Goal: Task Accomplishment & Management: Use online tool/utility

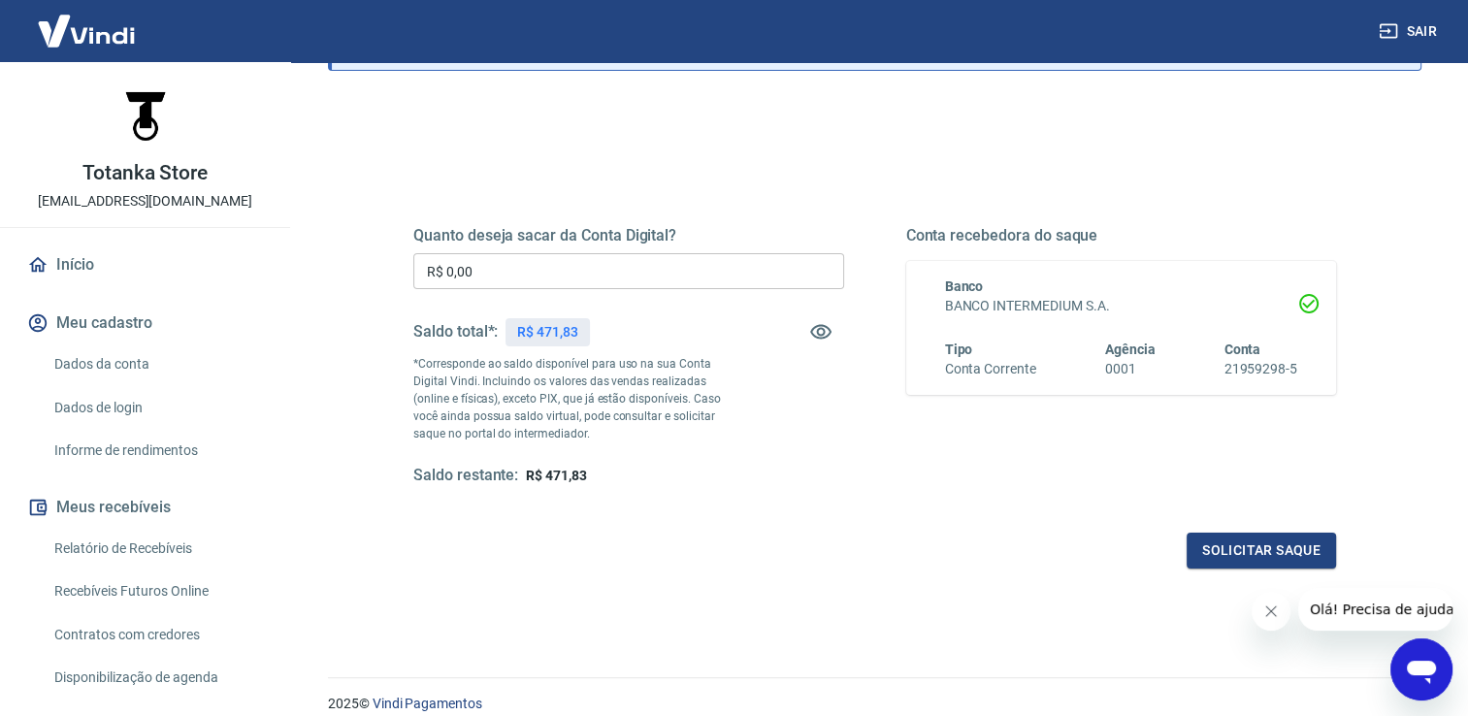
scroll to position [194, 0]
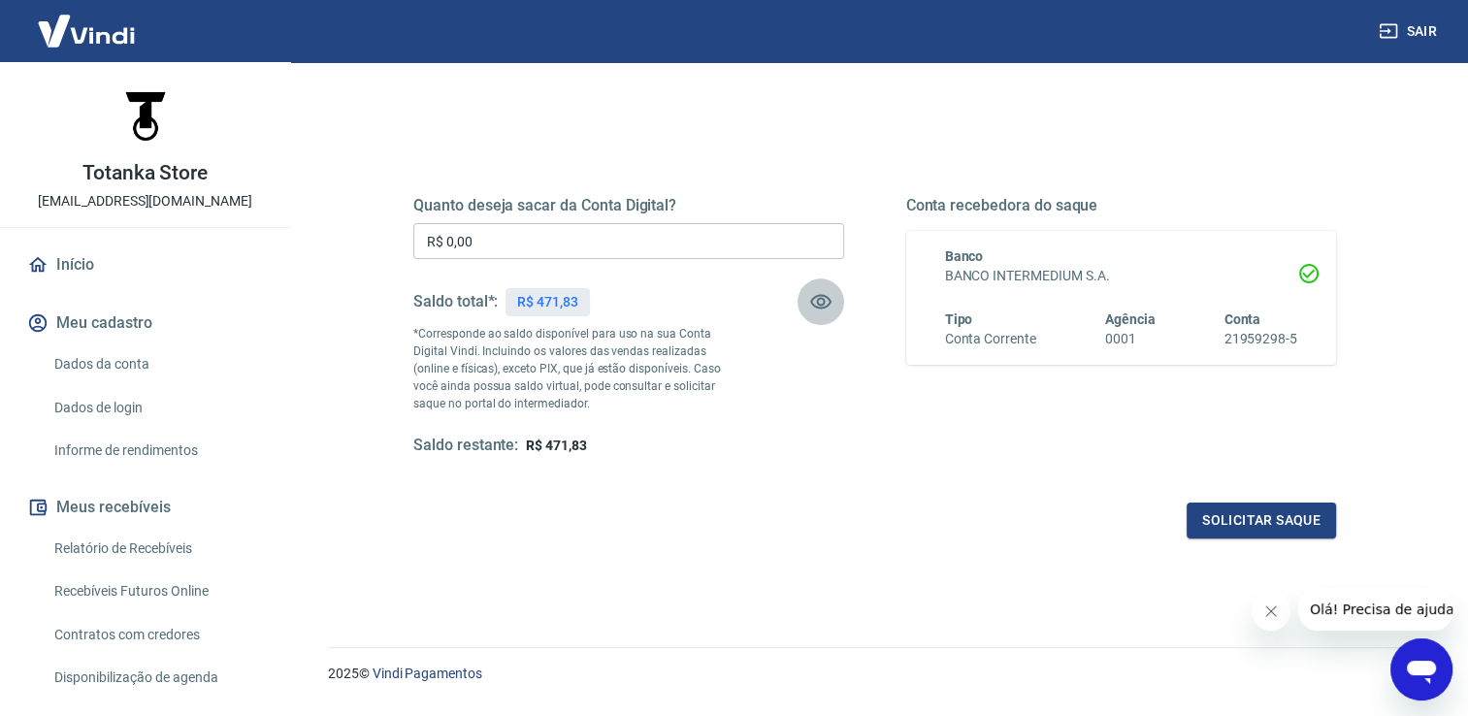
click at [822, 311] on icon "button" at bounding box center [820, 301] width 23 height 23
click at [1238, 520] on button "Solicitar saque" at bounding box center [1261, 521] width 149 height 36
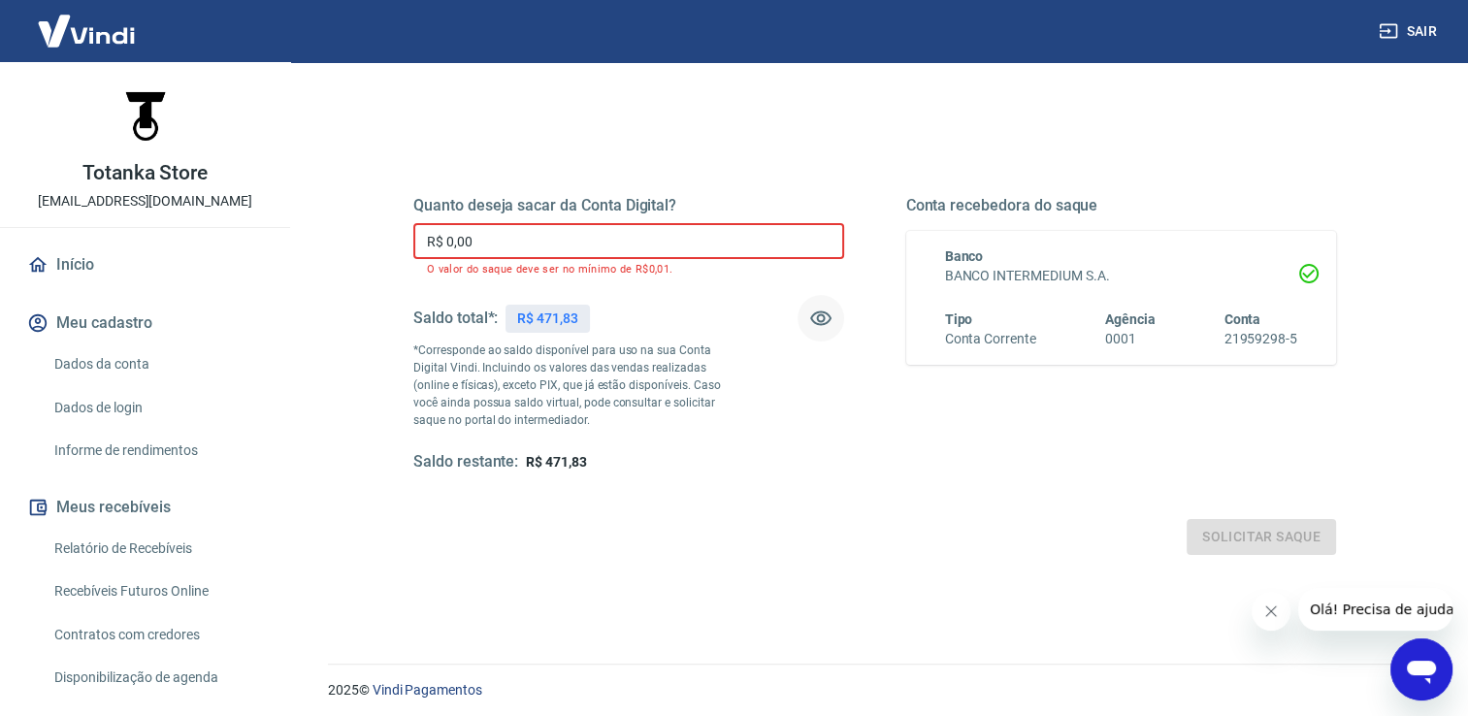
click at [509, 232] on input "R$ 0,00" at bounding box center [628, 241] width 431 height 36
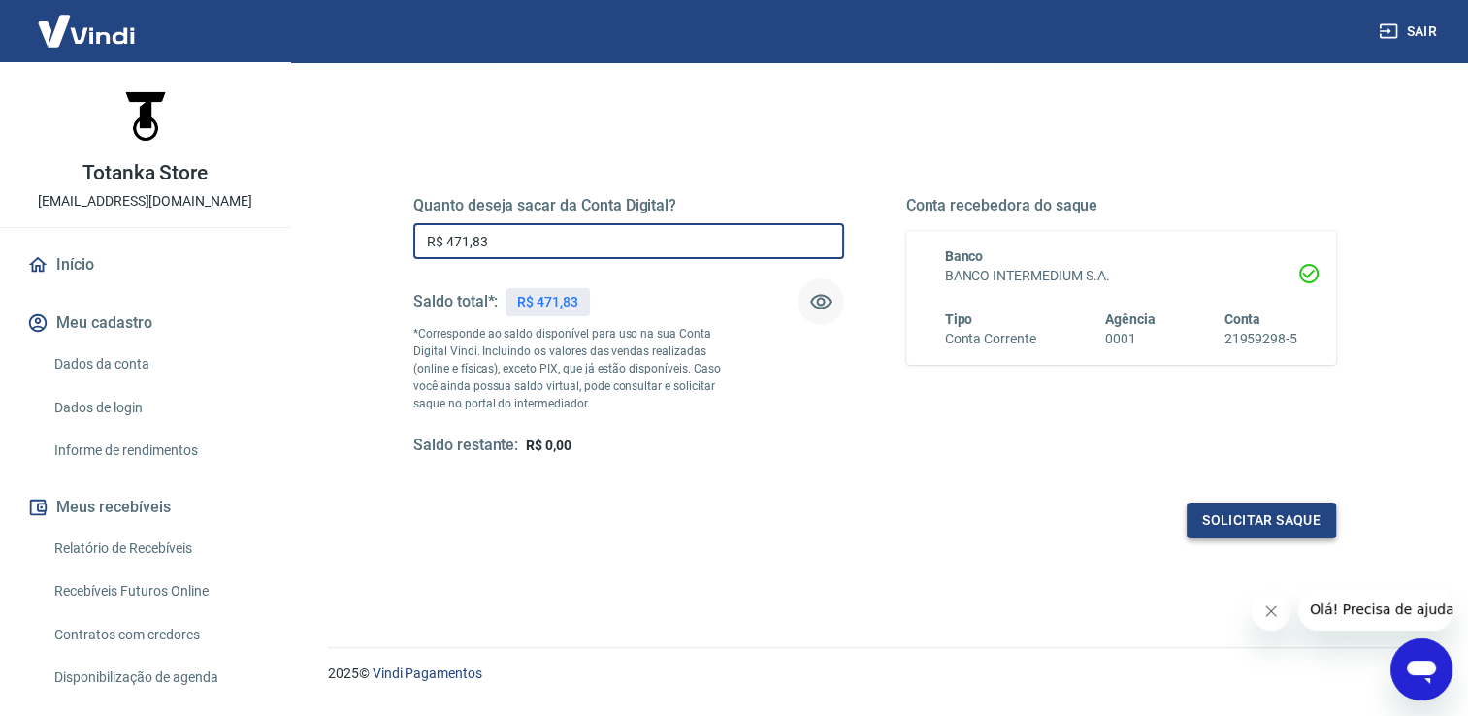
type input "R$ 471,83"
click at [1251, 532] on button "Solicitar saque" at bounding box center [1261, 521] width 149 height 36
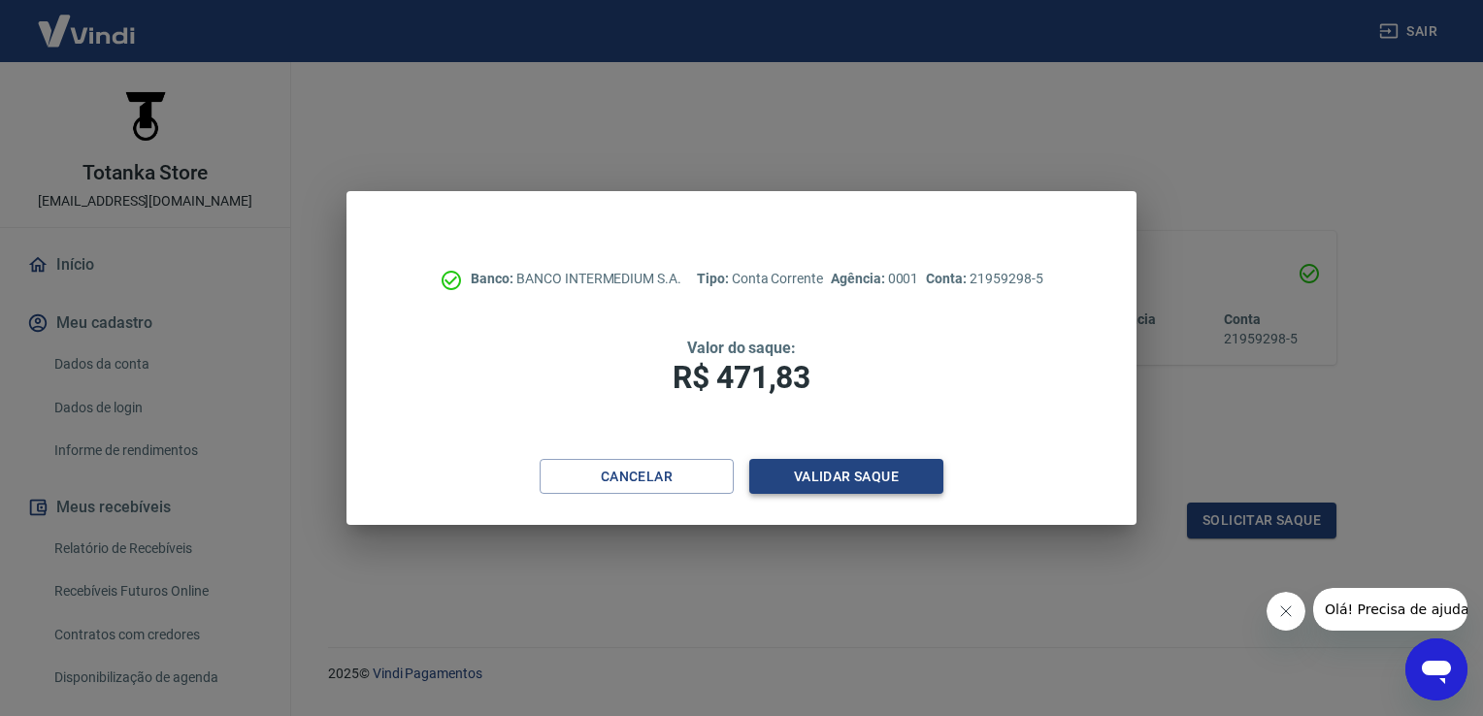
click at [840, 477] on button "Validar saque" at bounding box center [846, 477] width 194 height 36
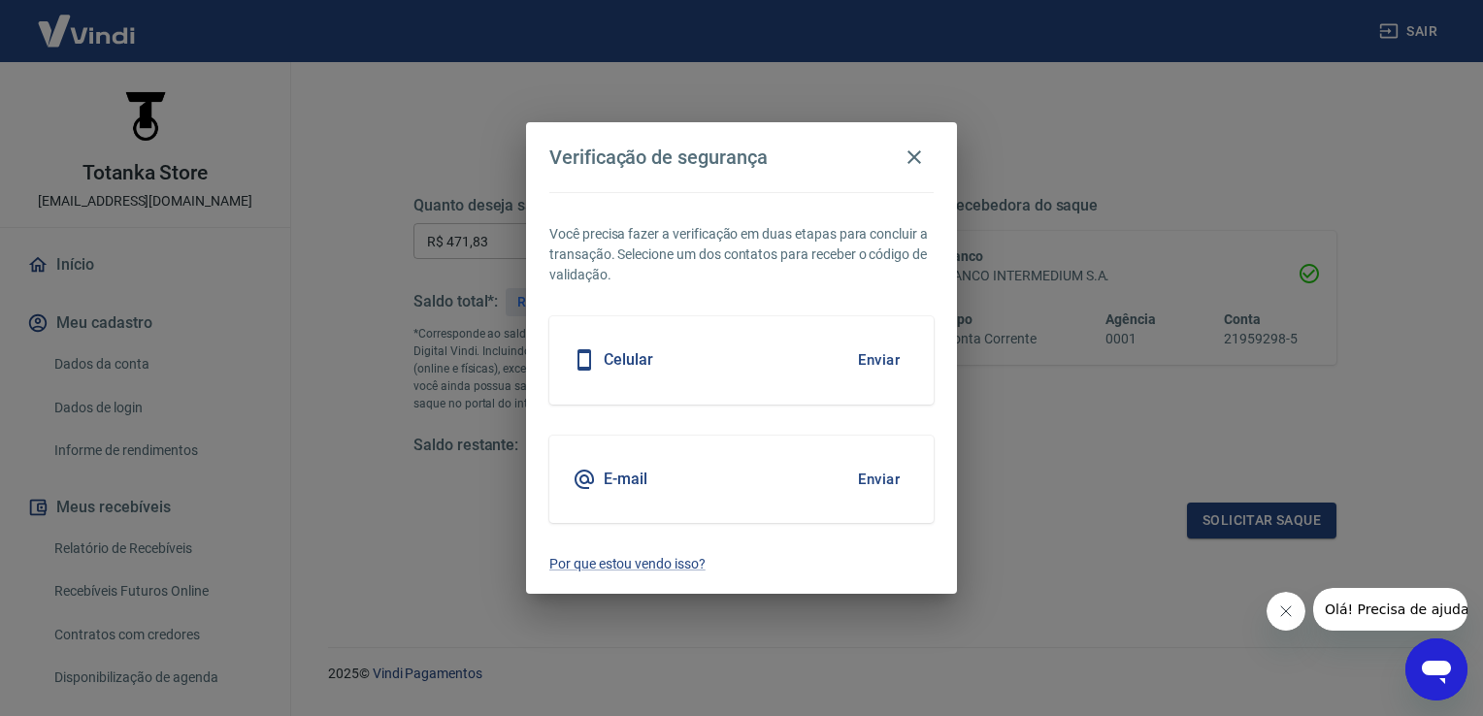
click at [874, 350] on button "Enviar" at bounding box center [878, 360] width 63 height 41
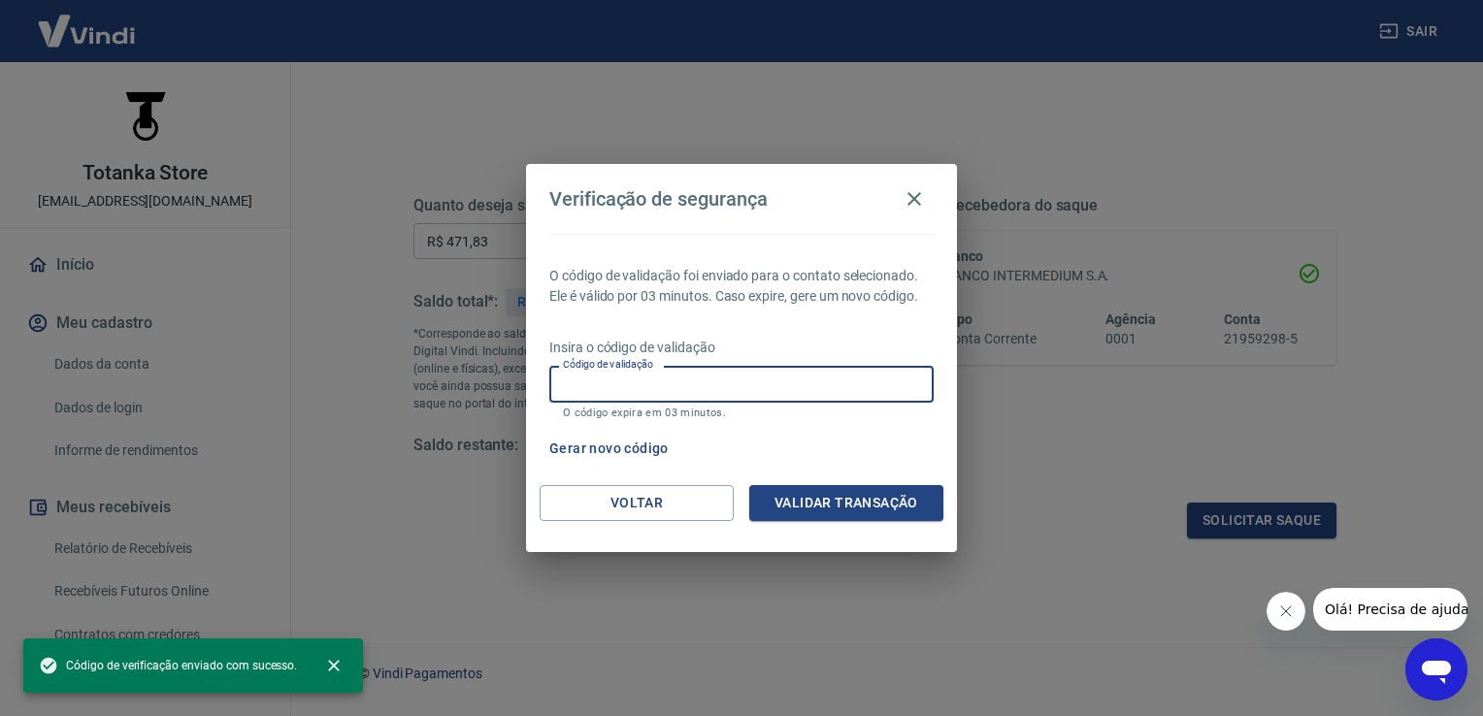
click at [718, 379] on input "Código de validação" at bounding box center [741, 384] width 384 height 36
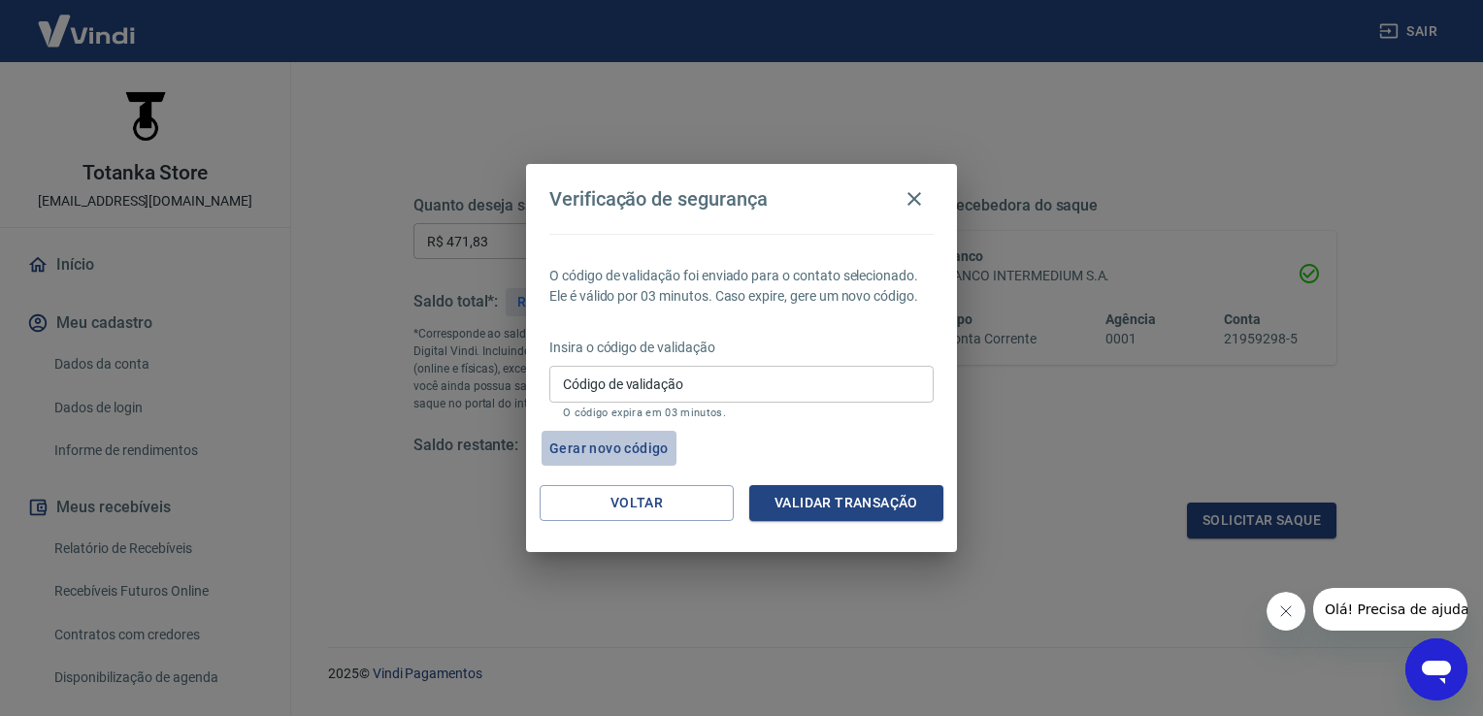
click at [647, 453] on button "Gerar novo código" at bounding box center [609, 449] width 135 height 36
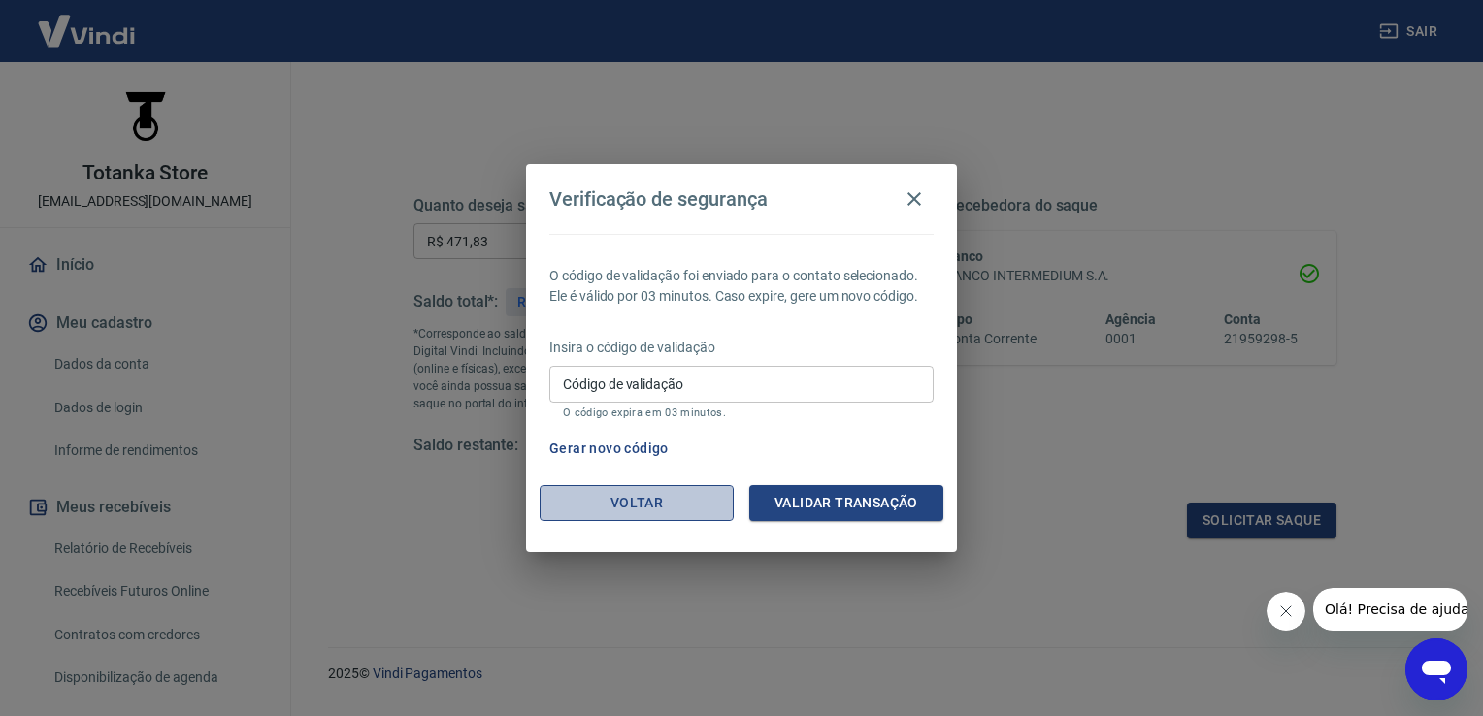
click at [627, 513] on button "Voltar" at bounding box center [637, 503] width 194 height 36
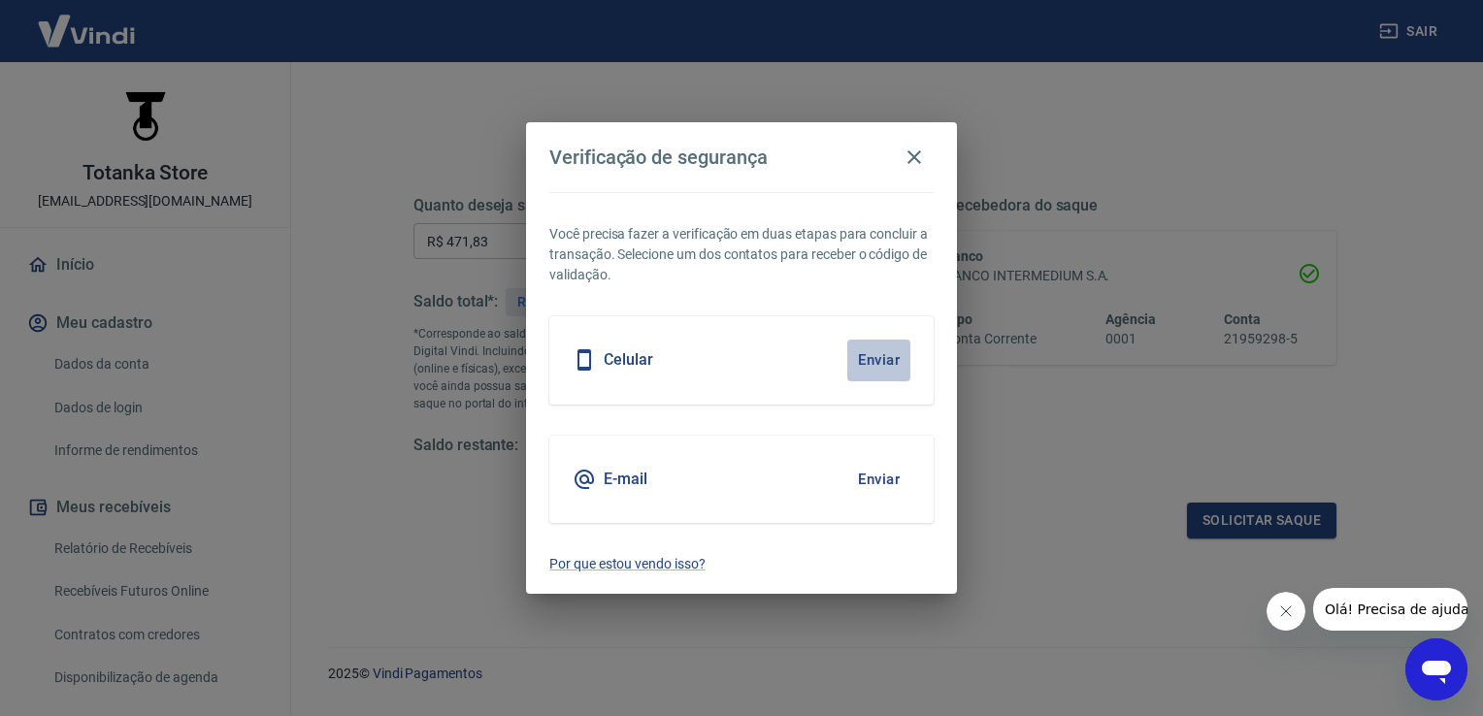
click at [854, 355] on button "Enviar" at bounding box center [878, 360] width 63 height 41
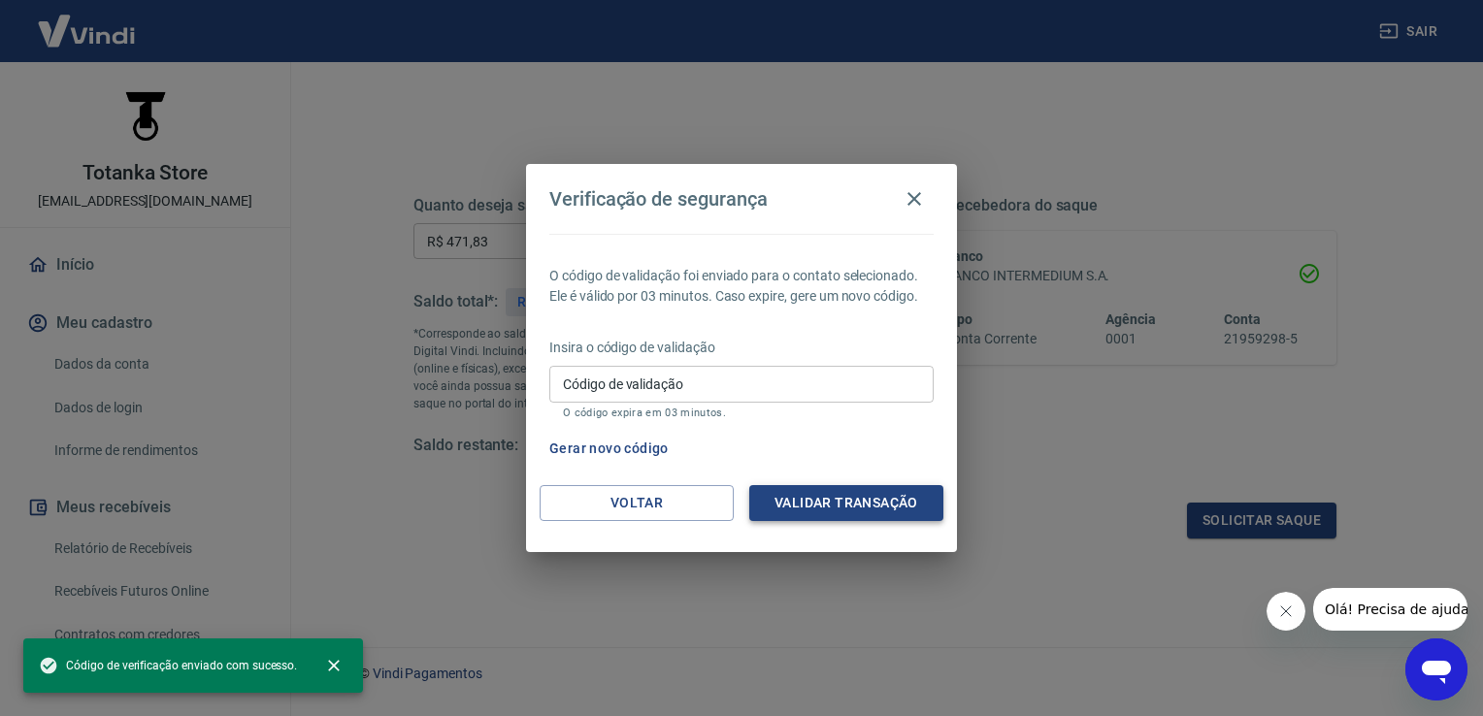
click at [827, 514] on button "Validar transação" at bounding box center [846, 503] width 194 height 36
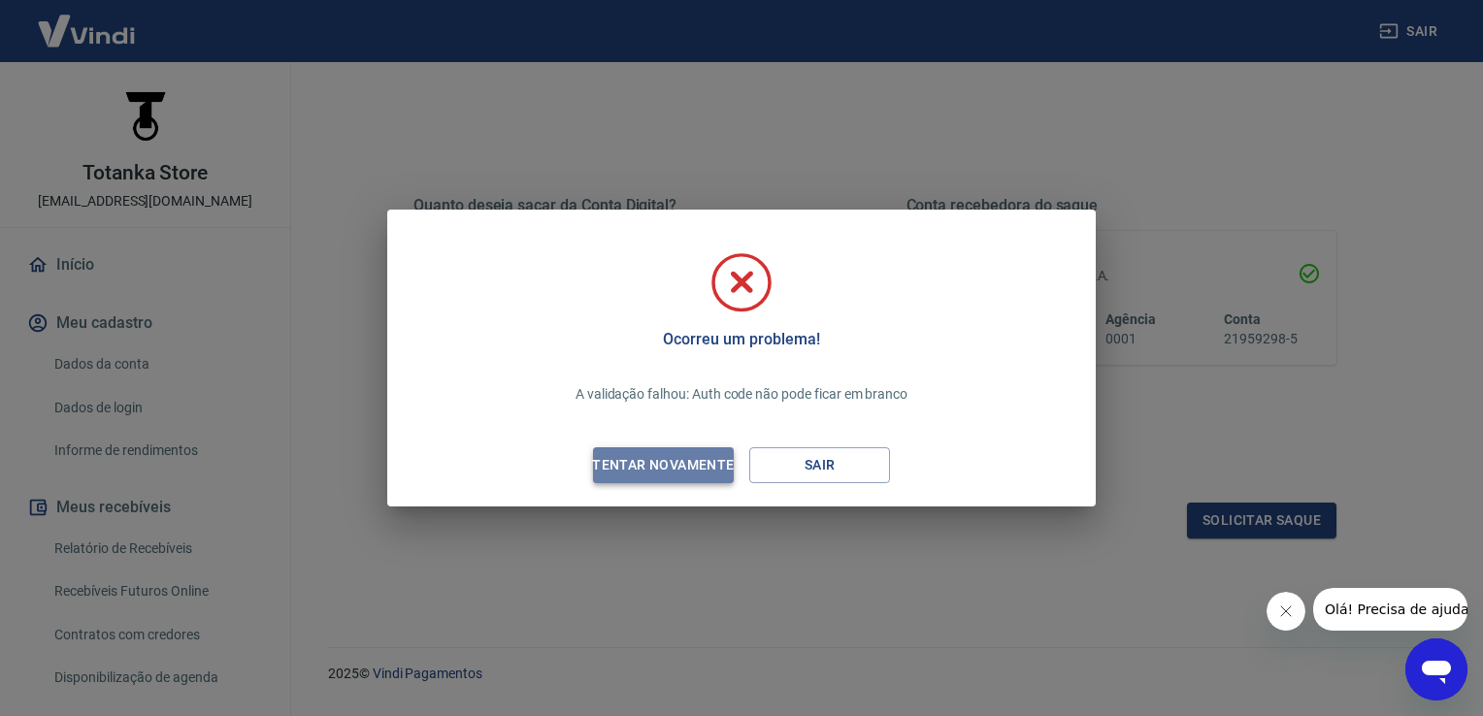
click at [699, 460] on div "Tentar novamente" at bounding box center [663, 465] width 188 height 24
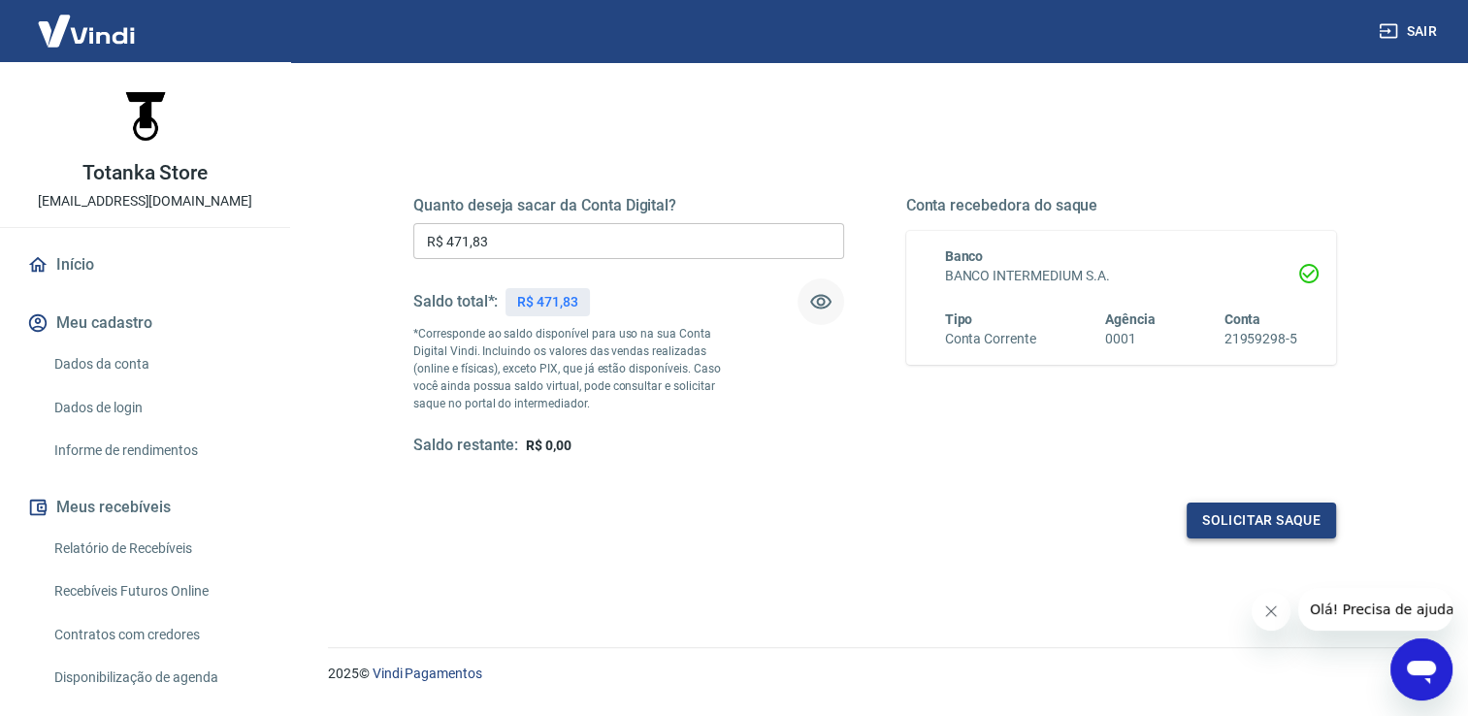
click at [1219, 514] on button "Solicitar saque" at bounding box center [1261, 521] width 149 height 36
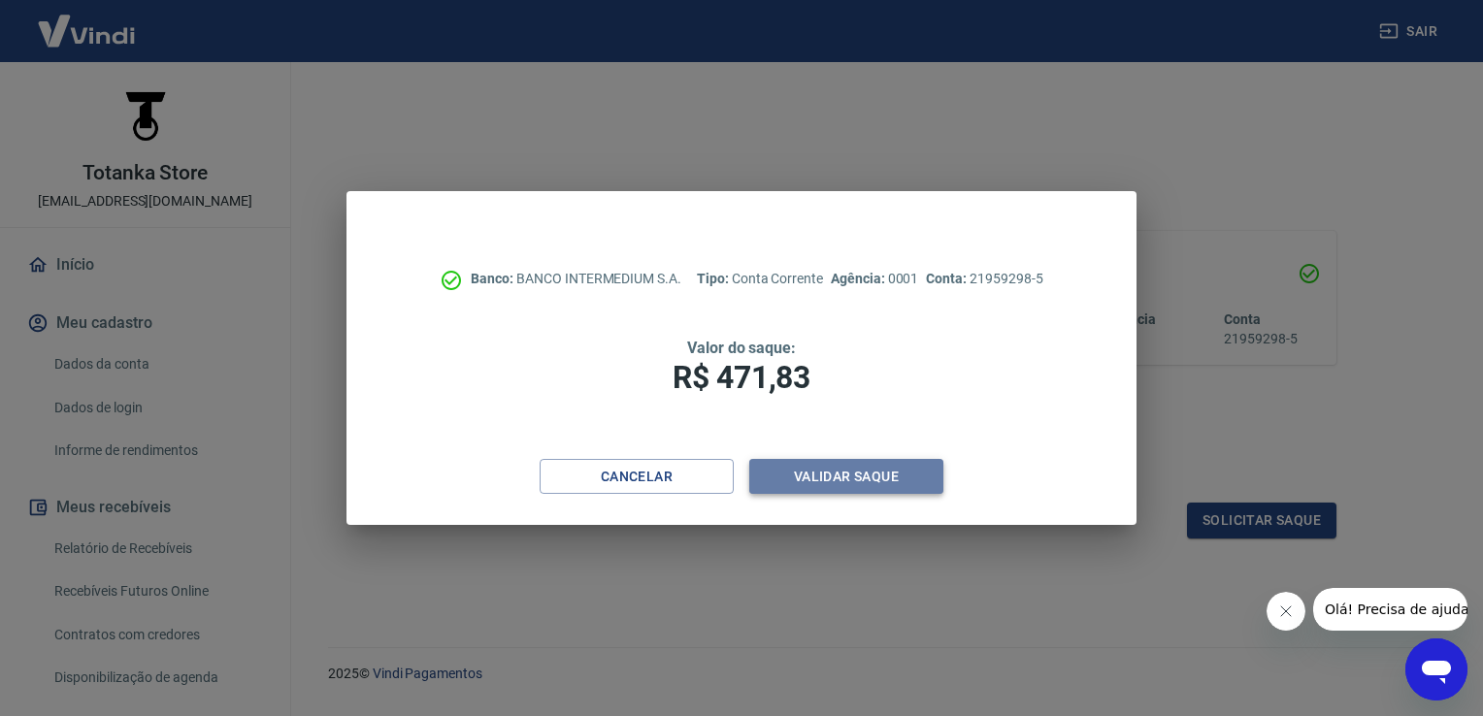
click at [857, 473] on button "Validar saque" at bounding box center [846, 477] width 194 height 36
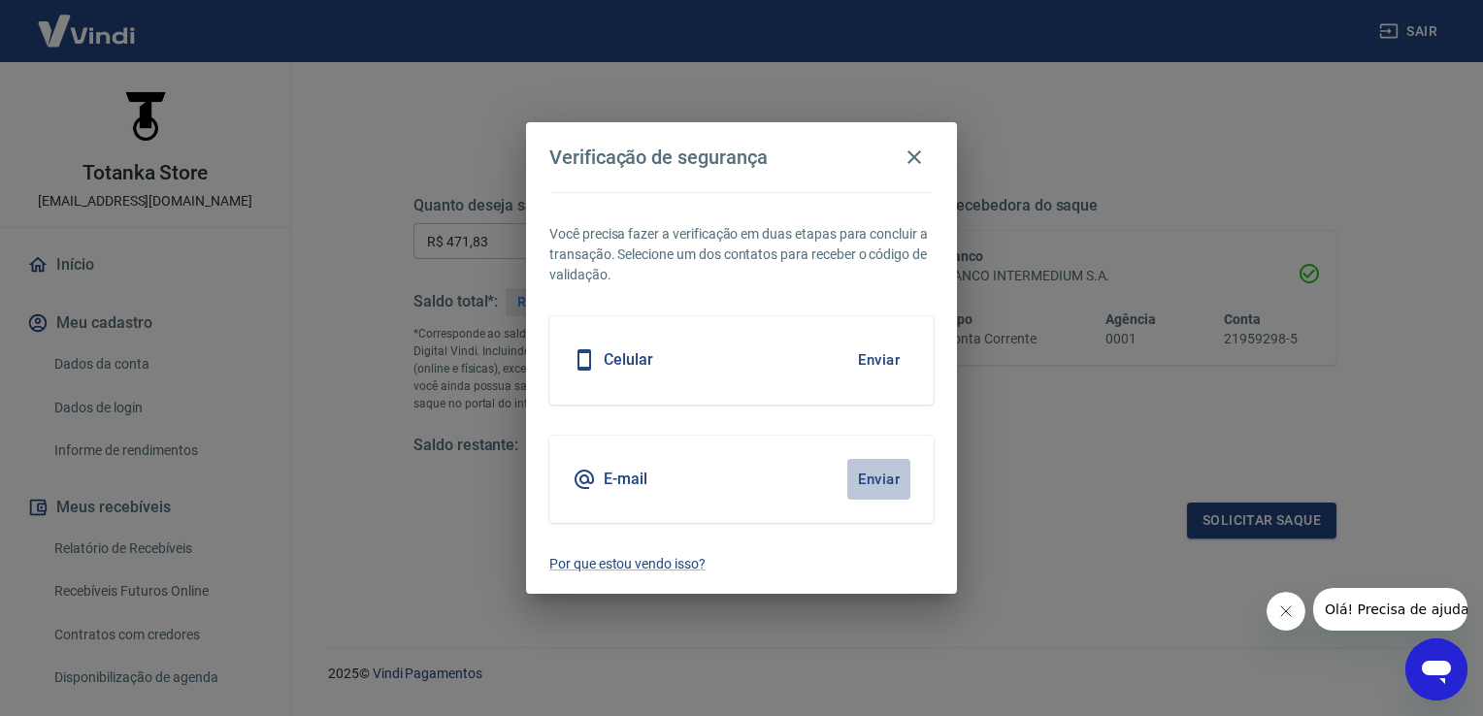
click at [870, 486] on button "Enviar" at bounding box center [878, 479] width 63 height 41
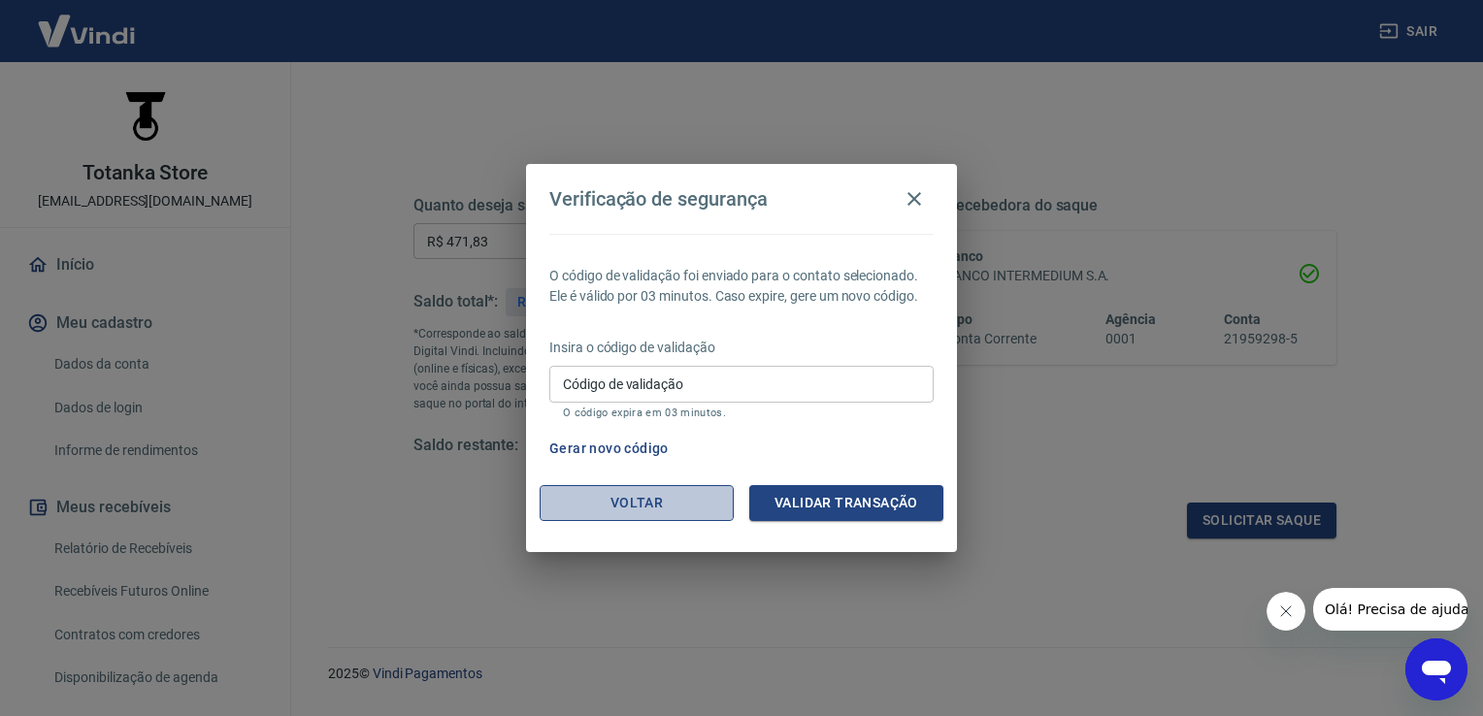
click at [661, 495] on button "Voltar" at bounding box center [637, 503] width 194 height 36
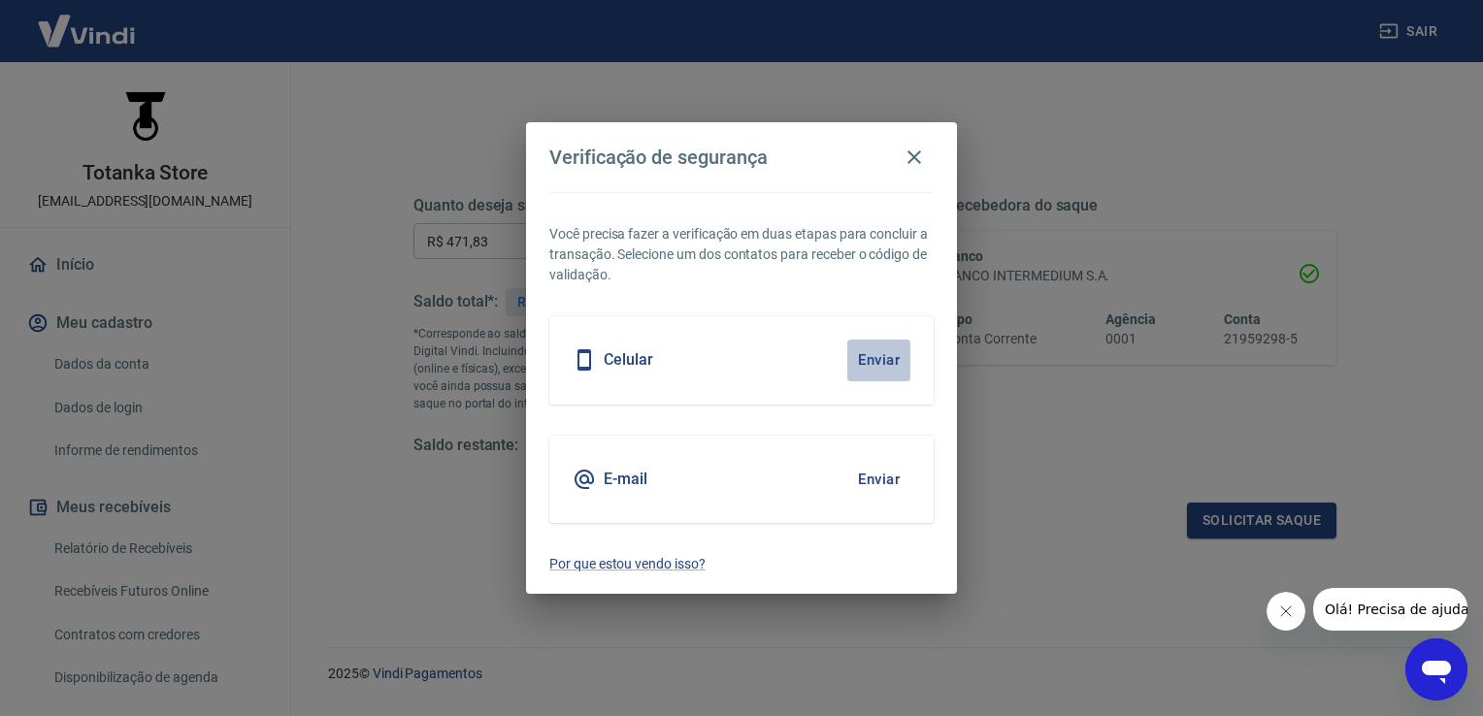
click at [847, 373] on button "Enviar" at bounding box center [878, 360] width 63 height 41
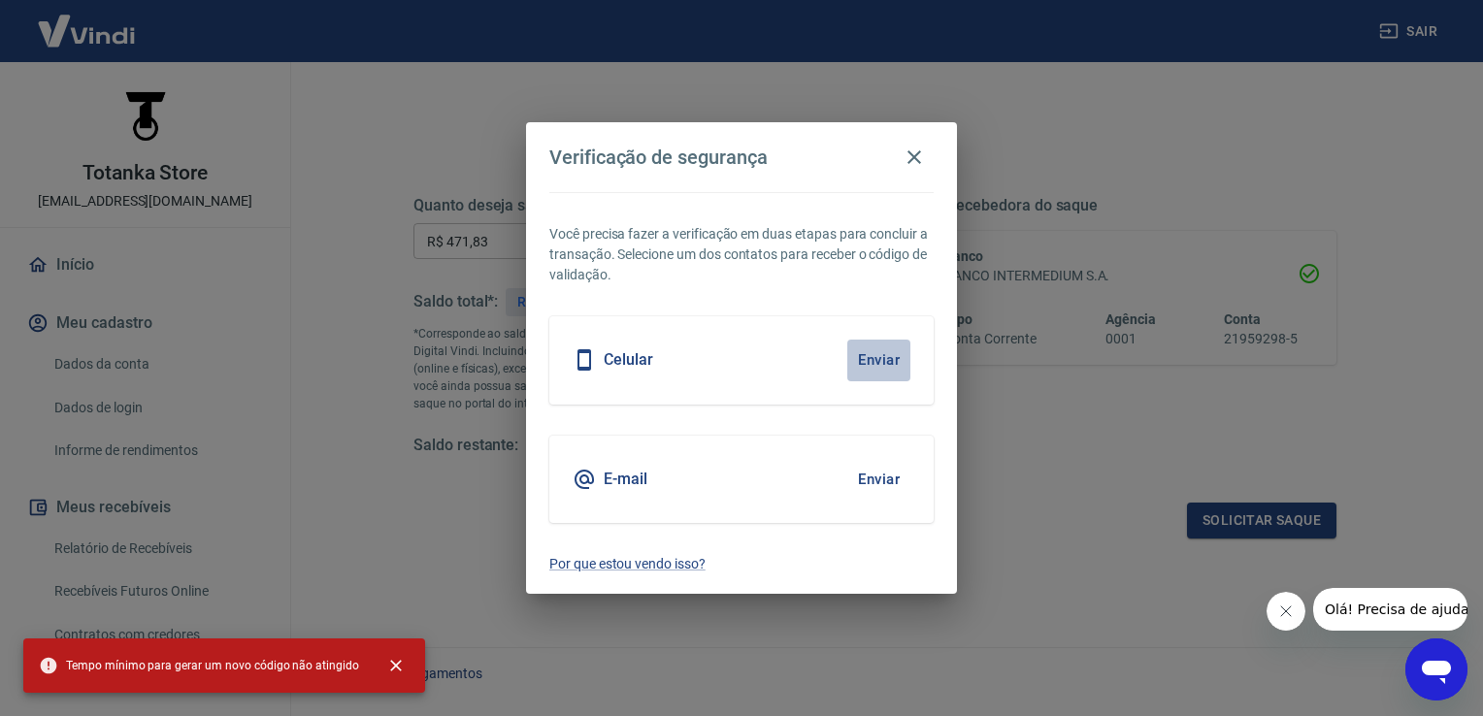
click at [885, 364] on button "Enviar" at bounding box center [878, 360] width 63 height 41
click at [915, 155] on icon "button" at bounding box center [914, 157] width 14 height 14
